Goal: Information Seeking & Learning: Learn about a topic

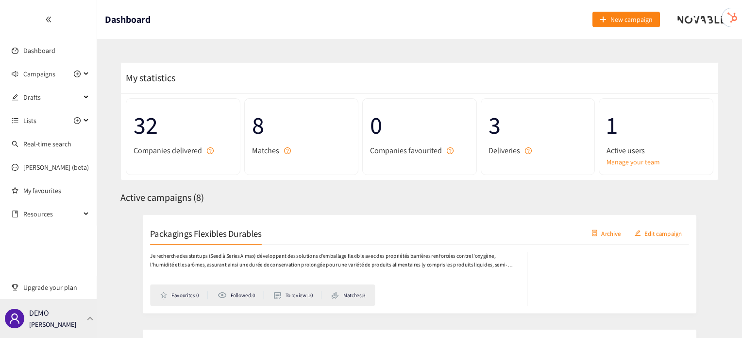
click at [85, 321] on div "DEMO Irene Violetta" at bounding box center [48, 318] width 97 height 39
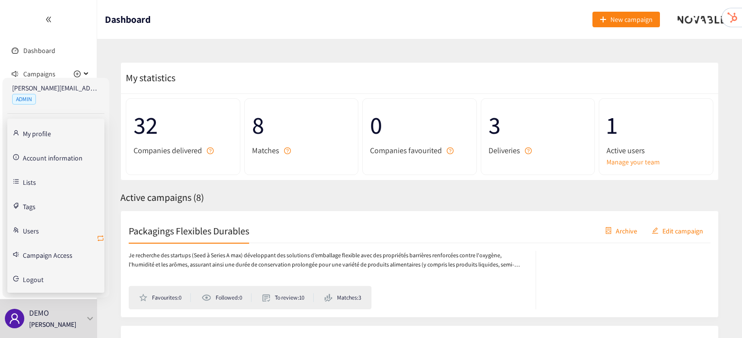
click at [99, 239] on icon "retweet" at bounding box center [101, 238] width 8 height 8
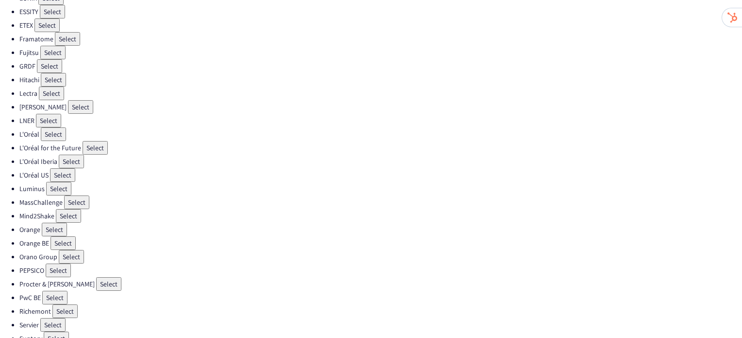
scroll to position [288, 0]
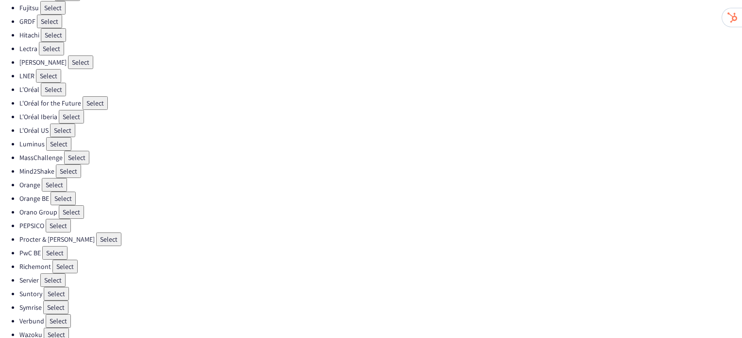
click at [78, 205] on button "Select" at bounding box center [71, 212] width 25 height 14
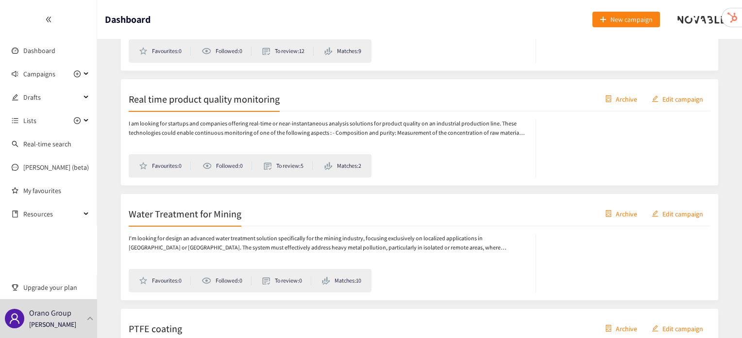
scroll to position [705, 0]
click at [243, 105] on h2 "Real time product quality monitoring" at bounding box center [204, 98] width 151 height 14
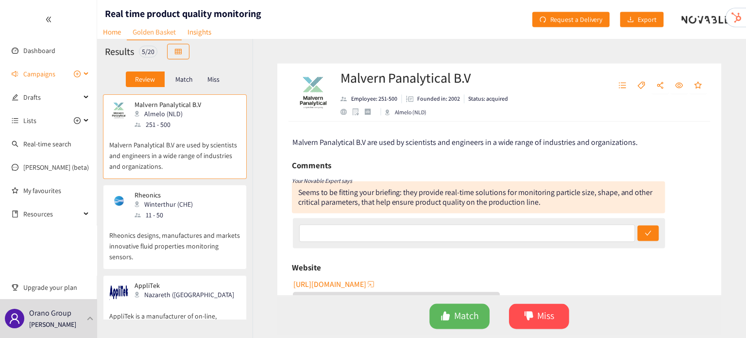
click at [51, 71] on span "Campaigns" at bounding box center [39, 73] width 32 height 19
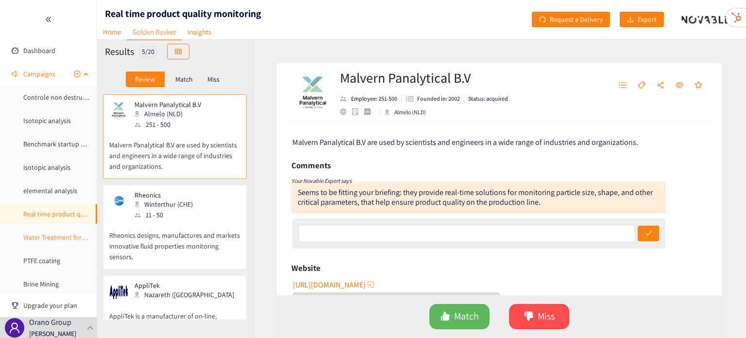
click at [50, 240] on link "Water Treatment for Mining" at bounding box center [62, 237] width 79 height 9
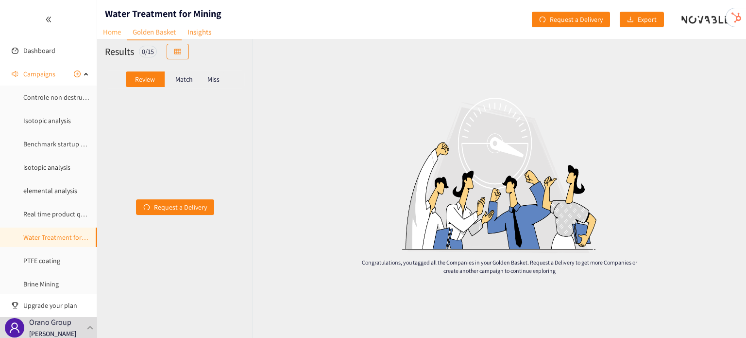
click at [112, 35] on link "Home" at bounding box center [112, 31] width 30 height 15
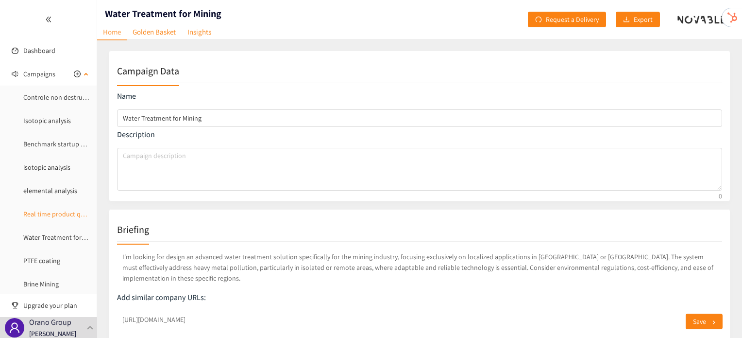
click at [47, 213] on link "Real time product quality monitoring" at bounding box center [76, 213] width 107 height 9
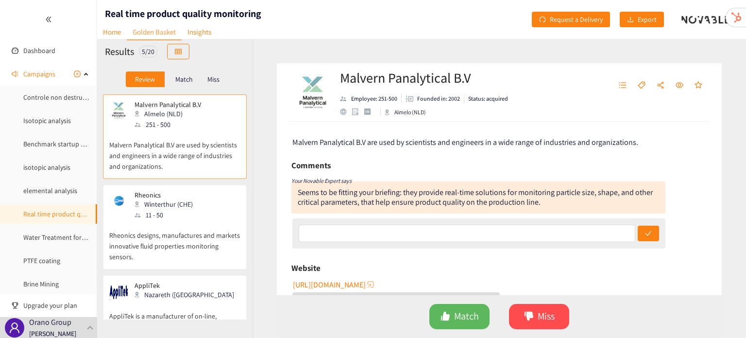
click at [181, 77] on p "Match" at bounding box center [183, 79] width 17 height 8
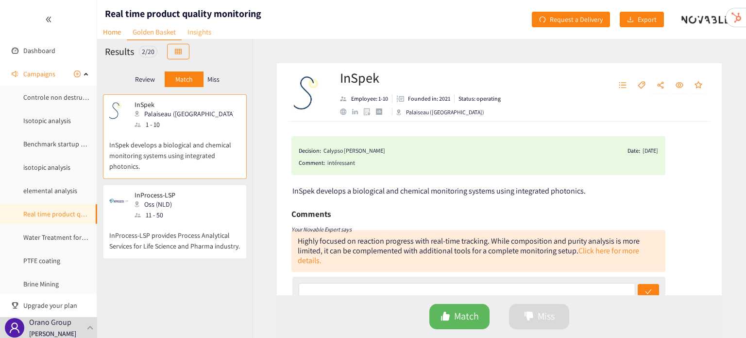
click at [188, 33] on link "Insights" at bounding box center [199, 31] width 35 height 15
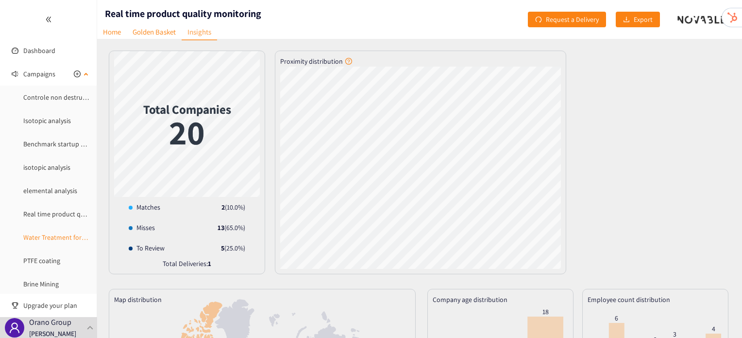
click at [39, 239] on link "Water Treatment for Mining" at bounding box center [62, 237] width 79 height 9
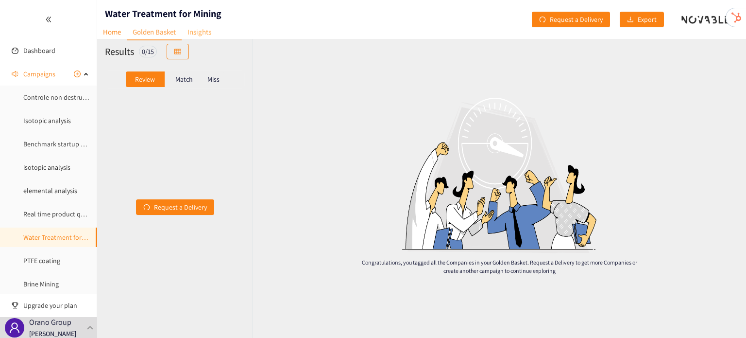
click at [200, 36] on link "Insights" at bounding box center [199, 31] width 35 height 15
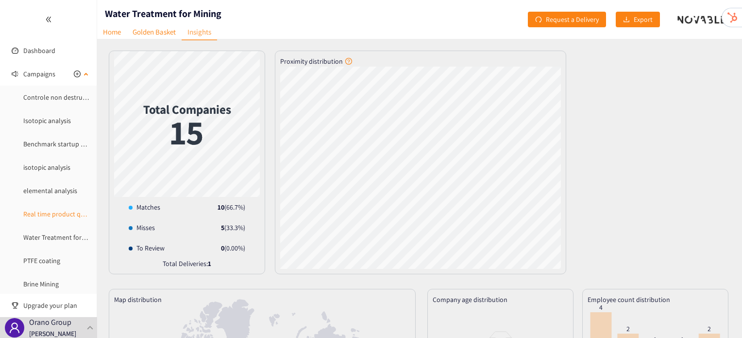
click at [44, 217] on link "Real time product quality monitoring" at bounding box center [76, 213] width 107 height 9
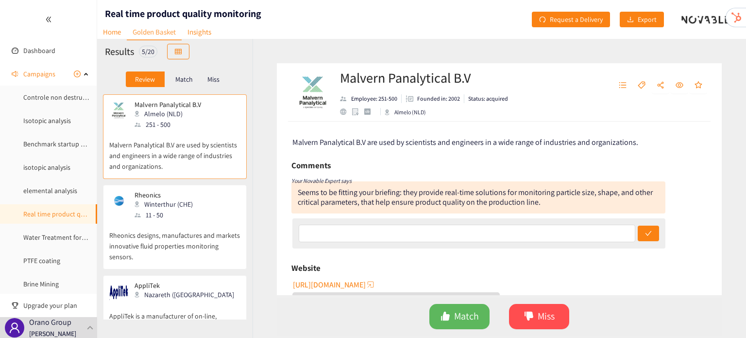
click at [220, 81] on p "Miss" at bounding box center [213, 79] width 12 height 8
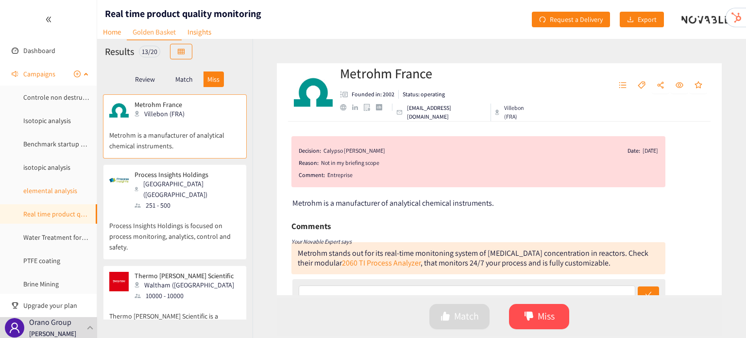
click at [34, 194] on link "elemental analysis" at bounding box center [50, 190] width 54 height 9
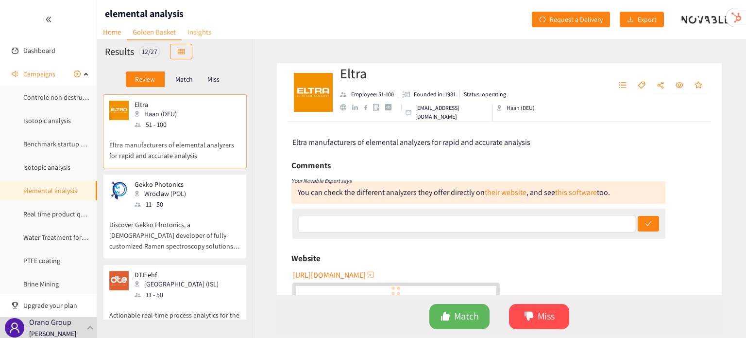
click at [194, 26] on link "Insights" at bounding box center [199, 31] width 35 height 15
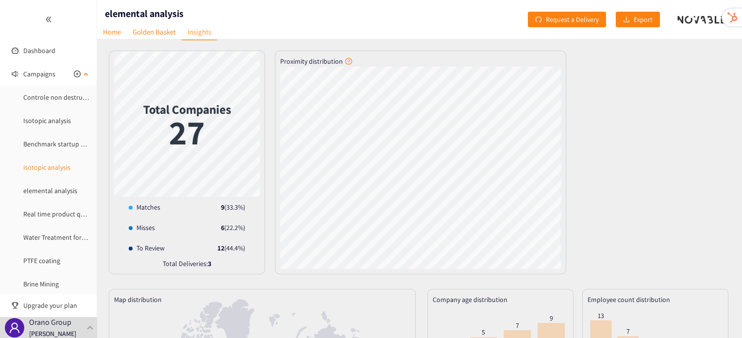
click at [51, 166] on link "isotopic analysis" at bounding box center [46, 167] width 47 height 9
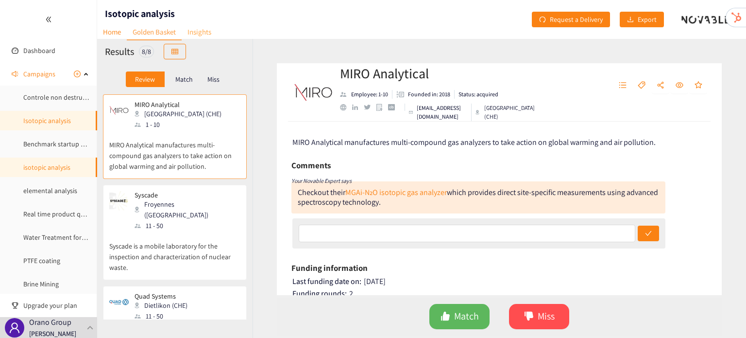
click at [210, 30] on link "Insights" at bounding box center [199, 31] width 35 height 15
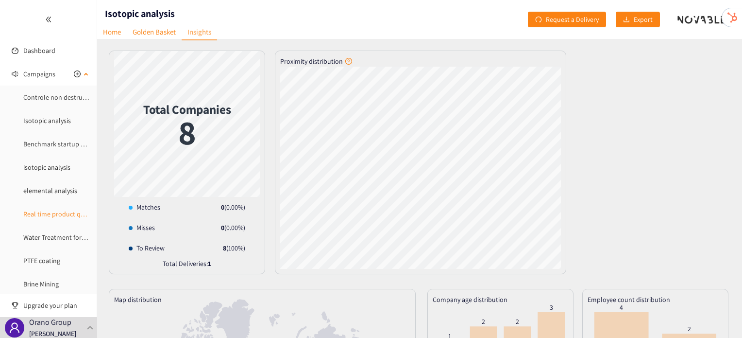
click at [55, 212] on link "Real time product quality monitoring" at bounding box center [76, 213] width 107 height 9
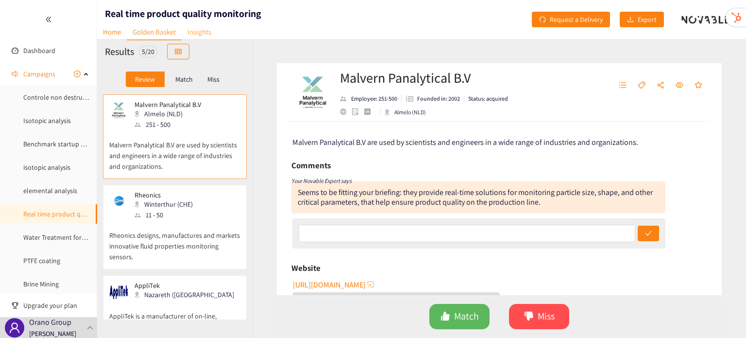
click at [198, 28] on link "Insights" at bounding box center [199, 31] width 35 height 15
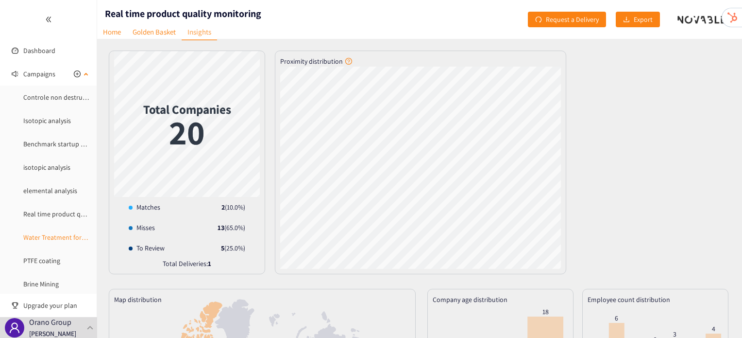
click at [66, 234] on link "Water Treatment for Mining" at bounding box center [62, 237] width 79 height 9
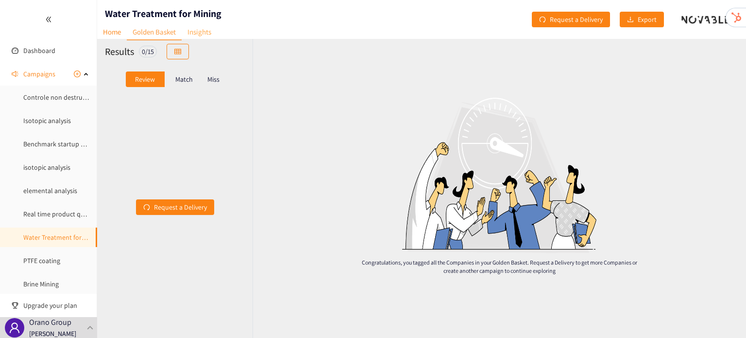
click at [207, 34] on link "Insights" at bounding box center [199, 31] width 35 height 15
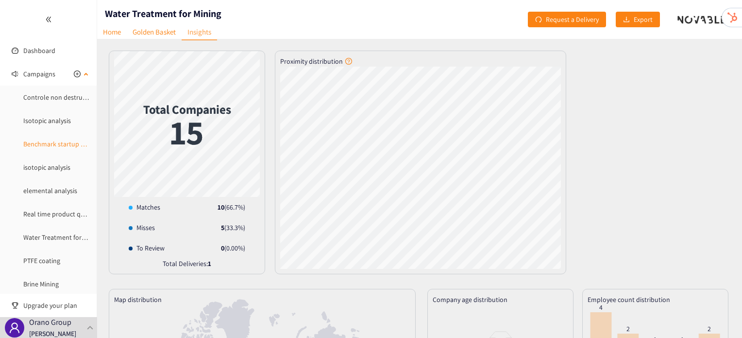
click at [51, 146] on link "Benchmark startup UniSieve" at bounding box center [64, 143] width 82 height 9
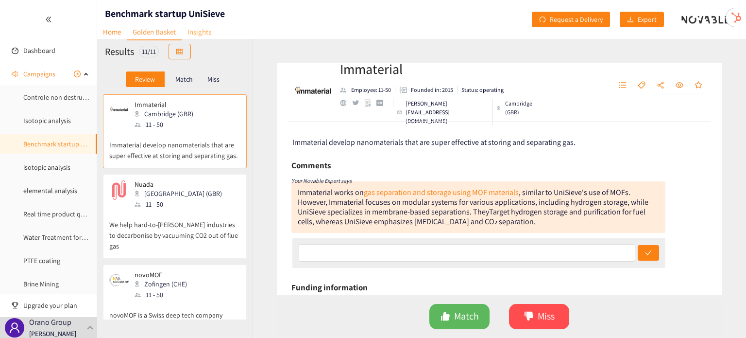
click at [201, 32] on link "Insights" at bounding box center [199, 31] width 35 height 15
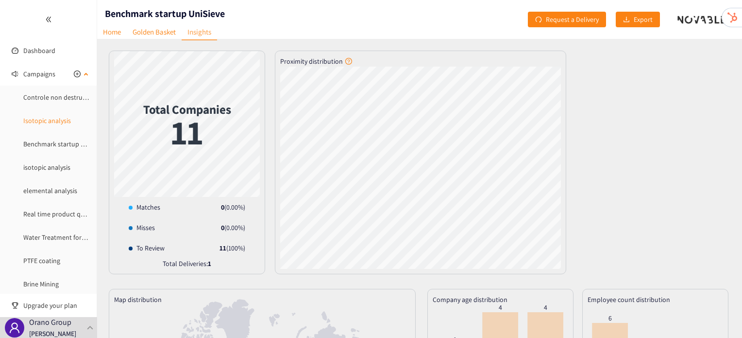
click at [34, 125] on link "Isotopic analysis" at bounding box center [47, 120] width 48 height 9
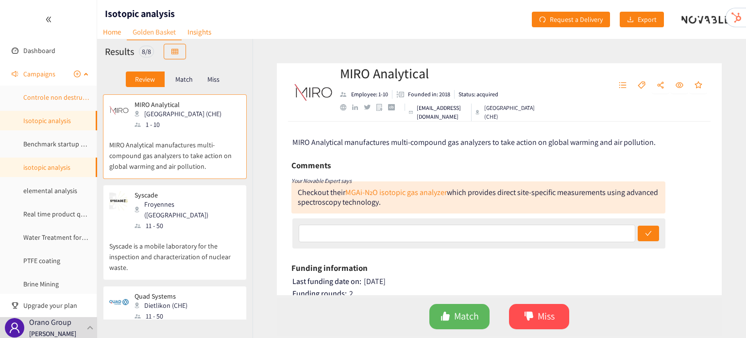
click at [60, 102] on link "Controle non destructif (CND)" at bounding box center [66, 97] width 86 height 9
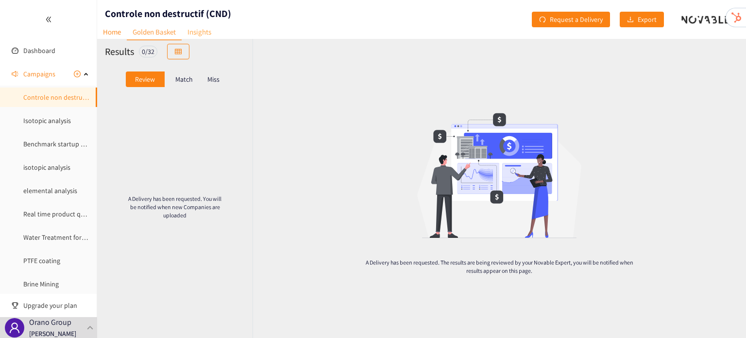
click at [208, 32] on link "Insights" at bounding box center [199, 31] width 35 height 15
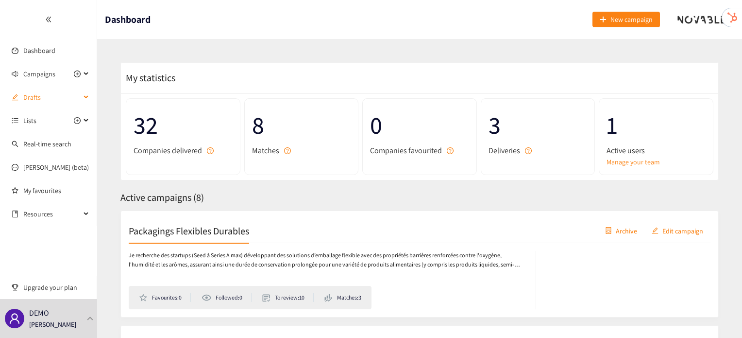
click at [27, 99] on span "Drafts" at bounding box center [51, 96] width 57 height 19
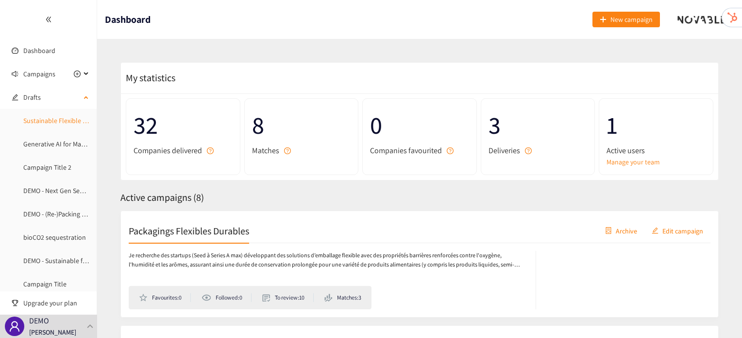
click at [47, 122] on link "Sustainable Flexible Packaging V2" at bounding box center [71, 120] width 96 height 9
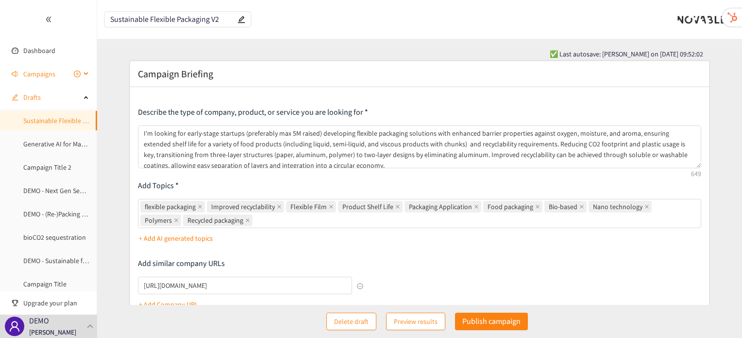
click at [36, 71] on span "Campaigns" at bounding box center [39, 73] width 32 height 19
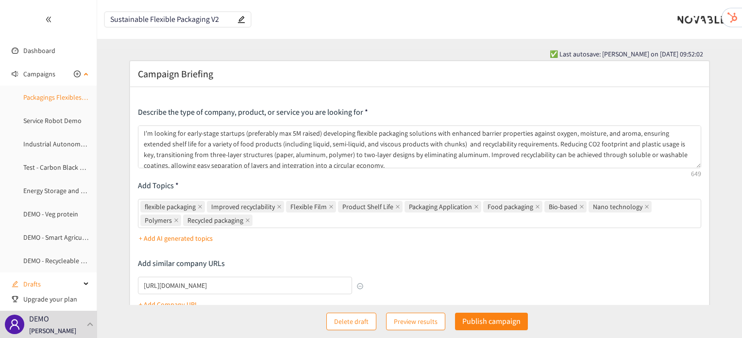
click at [45, 93] on link "Packagings Flexibles Durables" at bounding box center [66, 97] width 86 height 9
